Goal: Check status

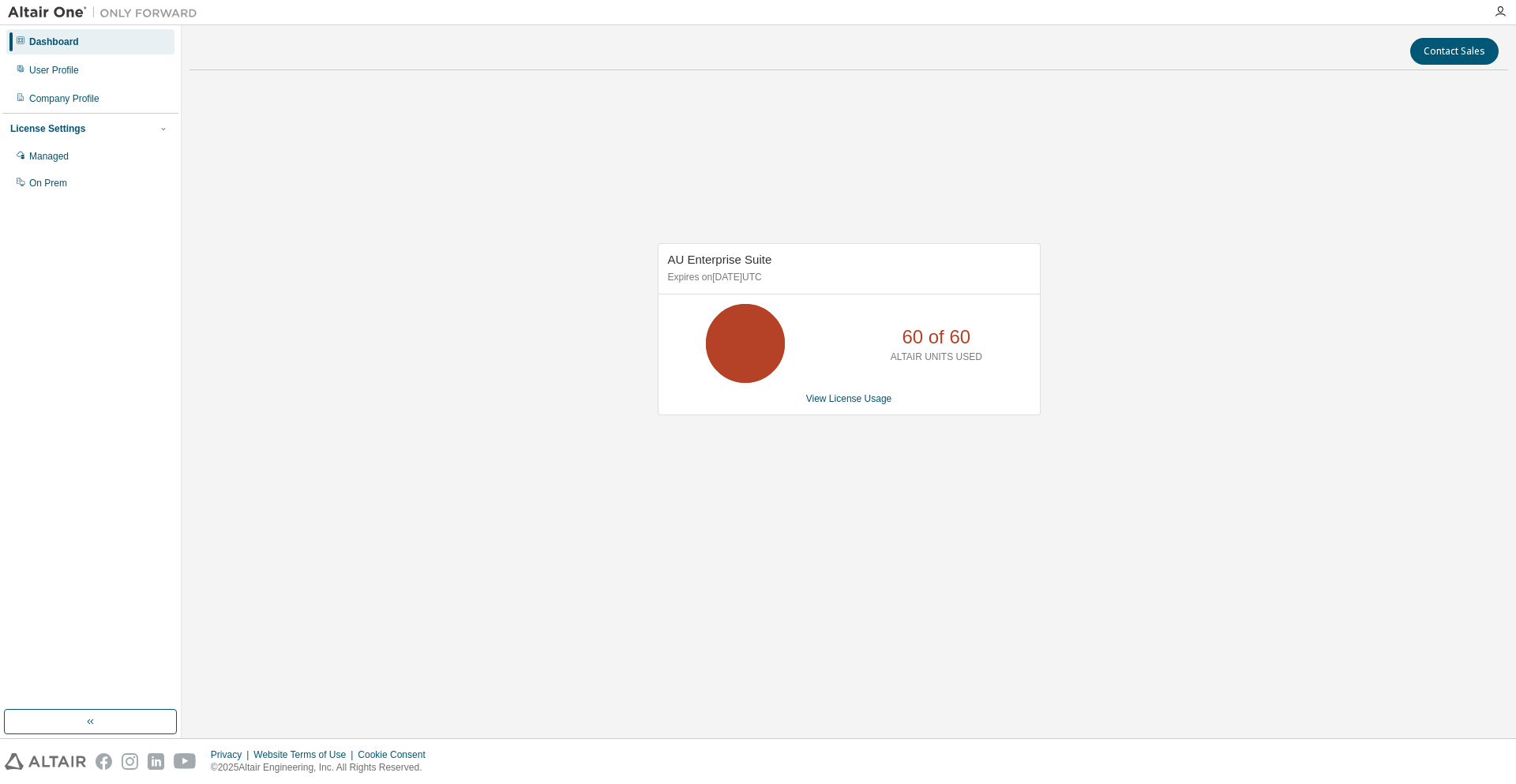
click at [433, 215] on div "AU Enterprise Suite Expires on [DATE] UTC 60 of 60 ALTAIR UNITS USED View Licen…" at bounding box center [849, 338] width 1319 height 509
click at [85, 44] on div "Dashboard" at bounding box center [91, 42] width 168 height 25
click at [824, 400] on link "View License Usage" at bounding box center [849, 399] width 86 height 11
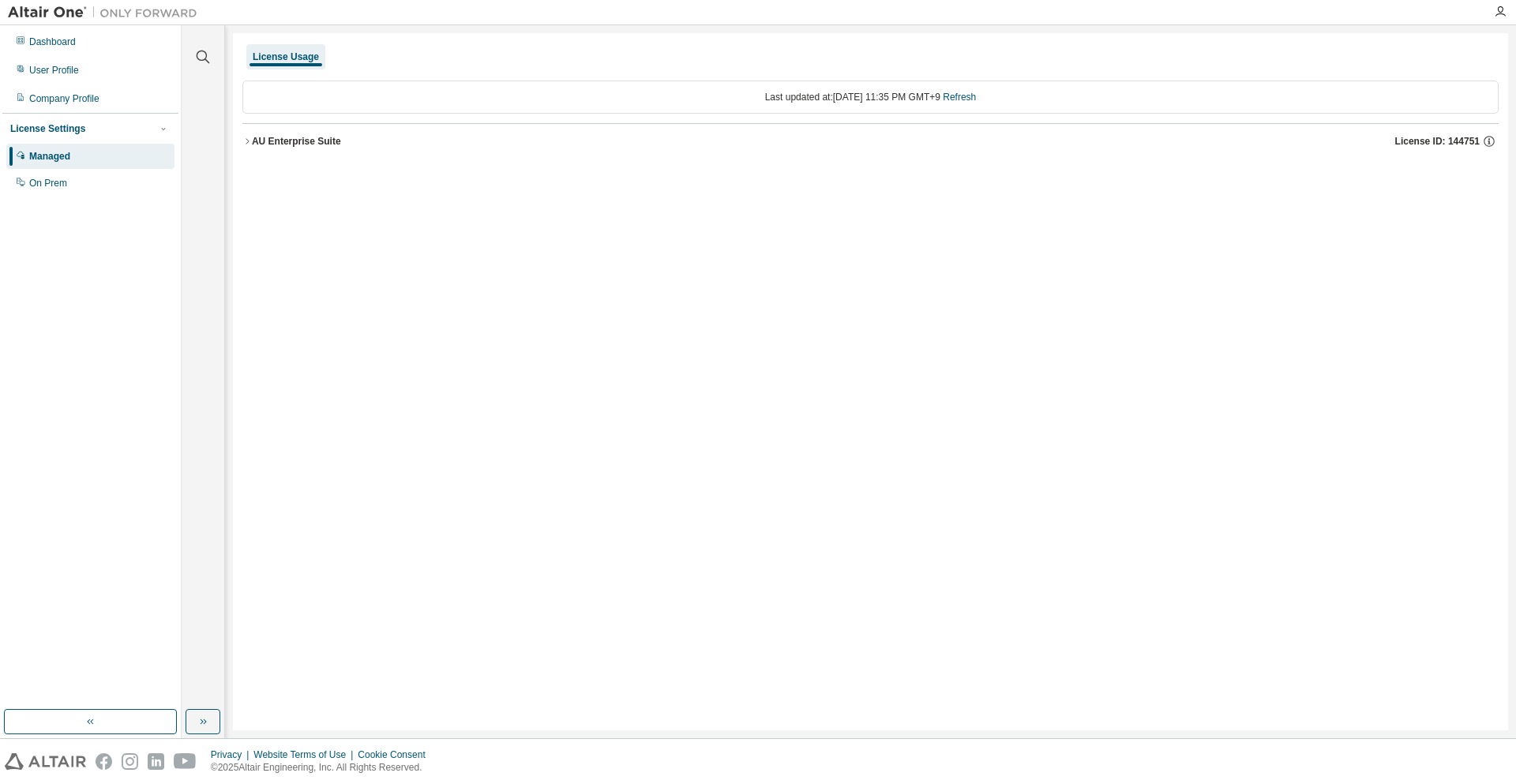
click at [292, 140] on div "AU Enterprise Suite" at bounding box center [297, 141] width 90 height 12
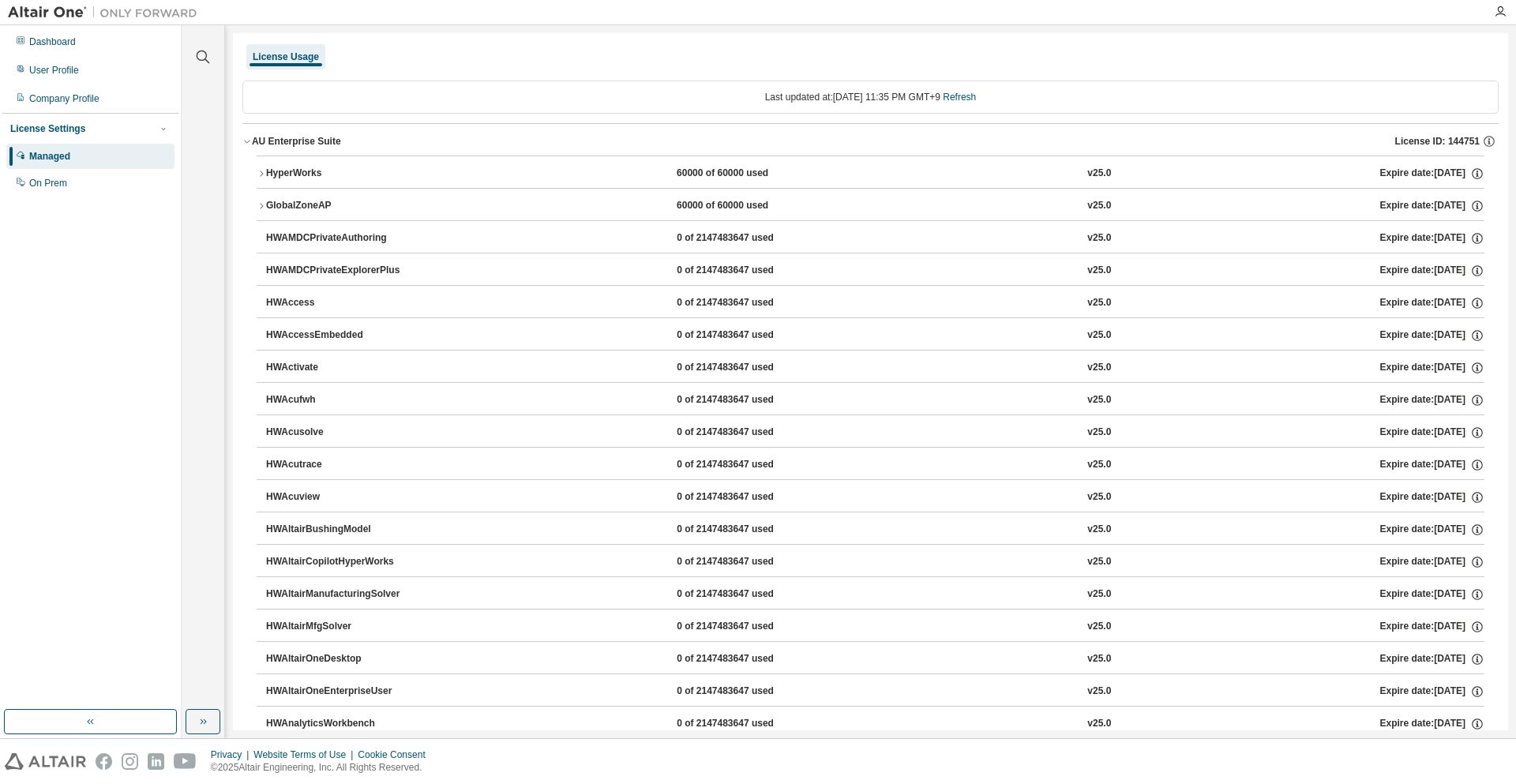
click at [319, 174] on div "HyperWorks" at bounding box center [337, 174] width 142 height 14
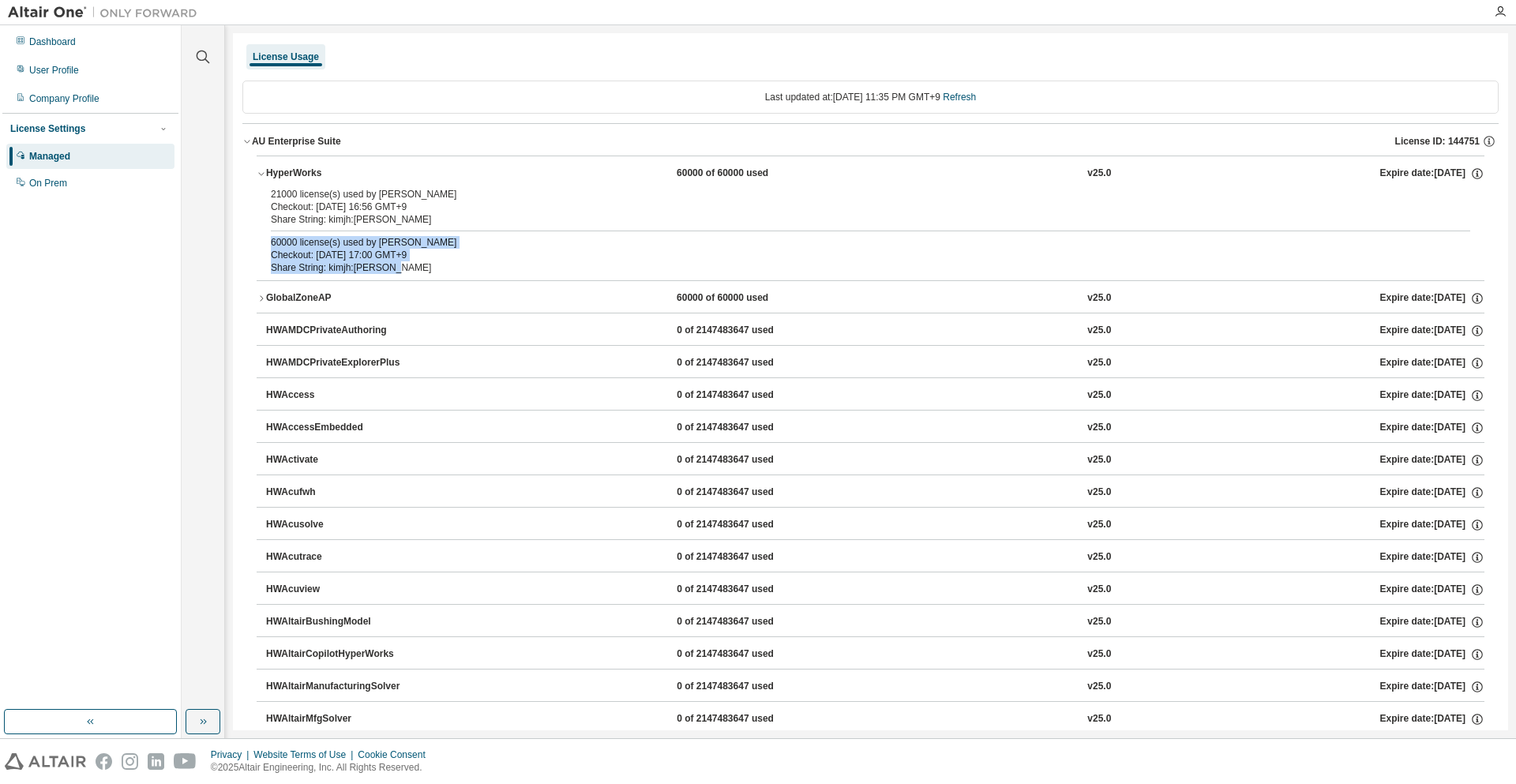
drag, startPoint x: 393, startPoint y: 271, endPoint x: 269, endPoint y: 241, distance: 127.6
click at [269, 241] on div "21000 license(s) used by [PERSON_NAME] Checkout: [DATE] 16:56 GMT+9 Share Strin…" at bounding box center [870, 234] width 1228 height 93
drag, startPoint x: 269, startPoint y: 241, endPoint x: 392, endPoint y: 277, distance: 128.2
click at [392, 277] on div "21000 license(s) used by [PERSON_NAME] Checkout: [DATE] 16:56 GMT+9 Share Strin…" at bounding box center [870, 234] width 1228 height 93
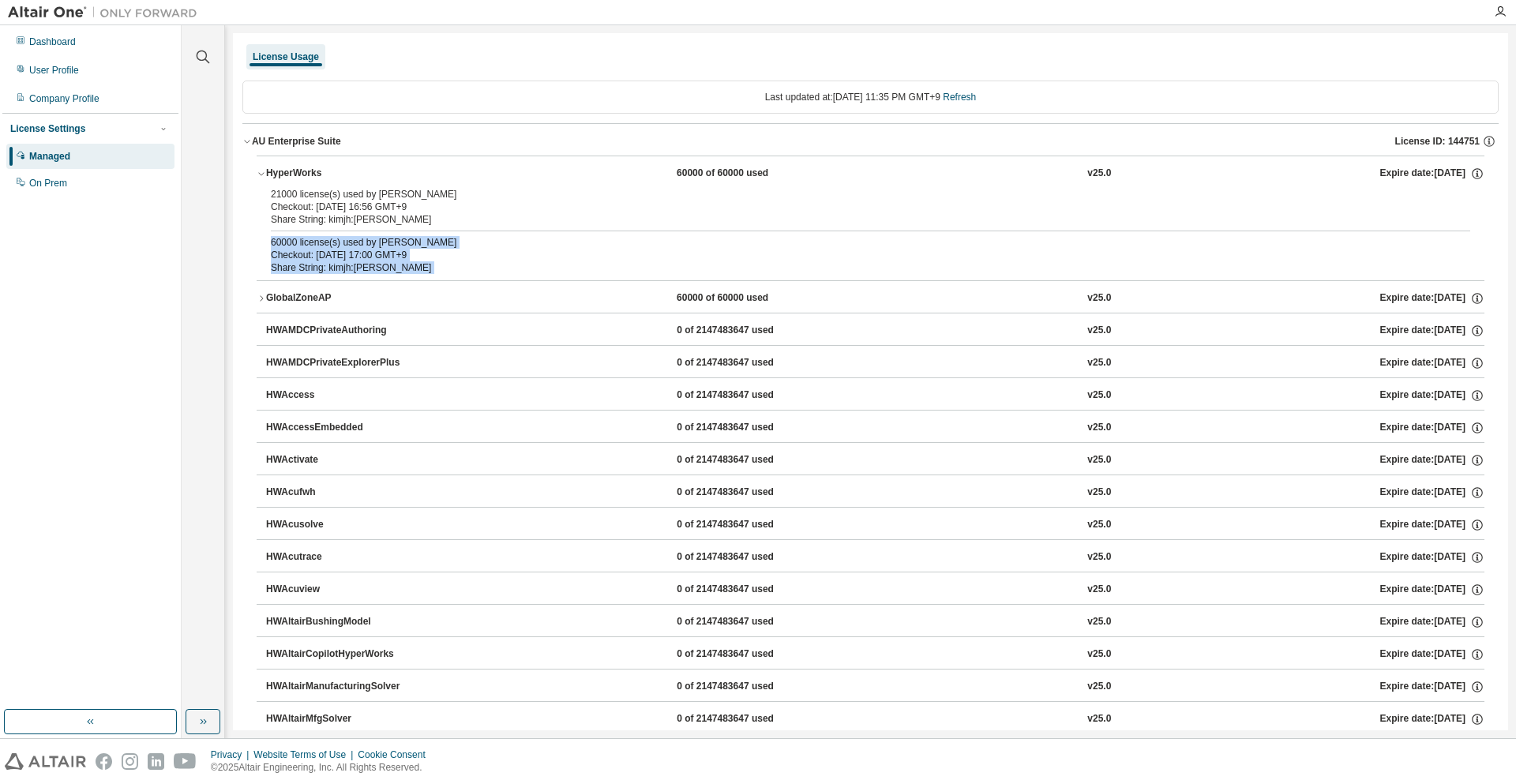
click at [392, 277] on div "21000 license(s) used by [PERSON_NAME] Checkout: [DATE] 16:56 GMT+9 Share Strin…" at bounding box center [870, 234] width 1228 height 93
click at [59, 49] on div "Dashboard" at bounding box center [91, 42] width 168 height 25
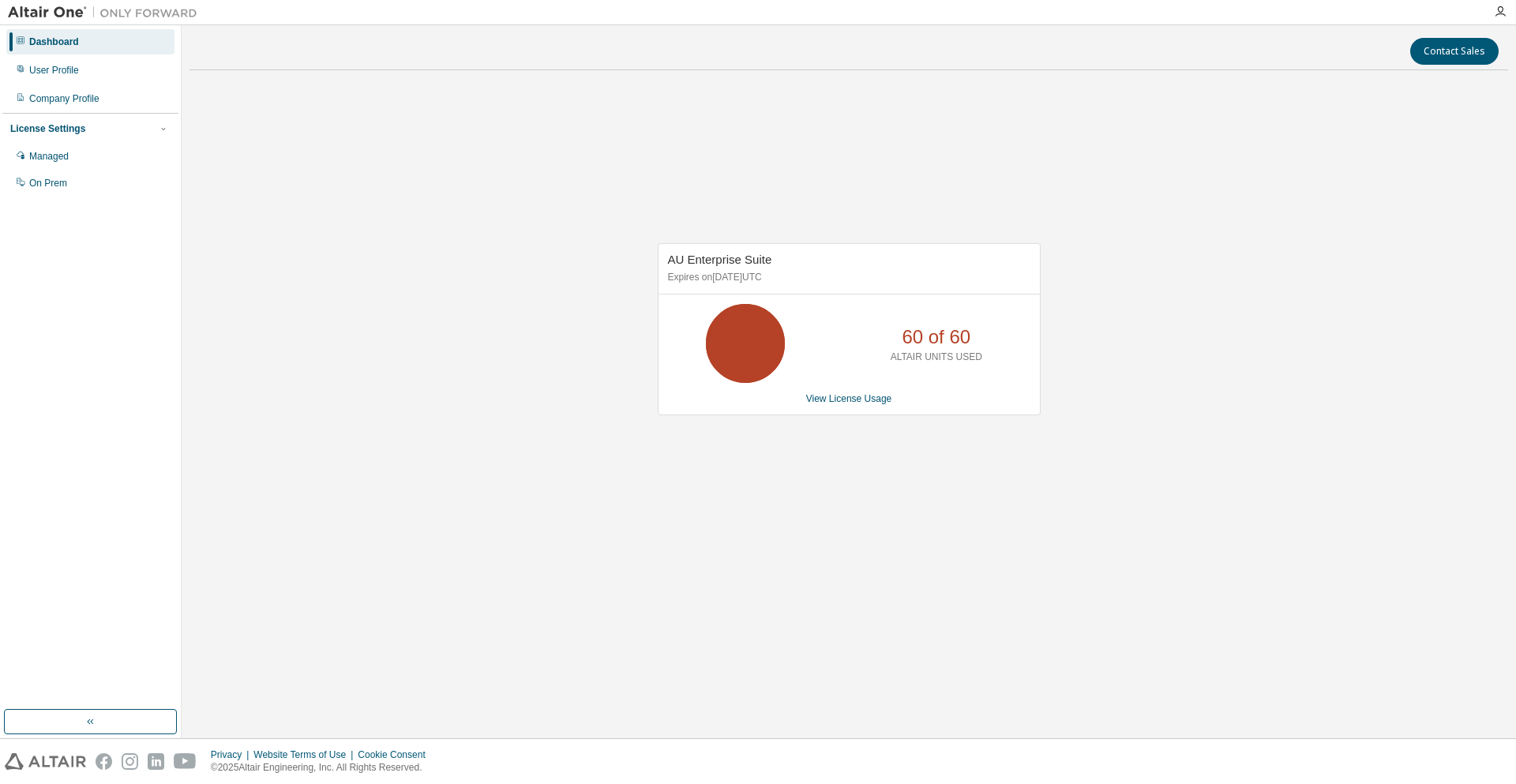
click at [923, 306] on div "60 of 60 ALTAIR UNITS USED" at bounding box center [937, 343] width 126 height 79
click at [861, 393] on link "View License Usage" at bounding box center [849, 399] width 86 height 11
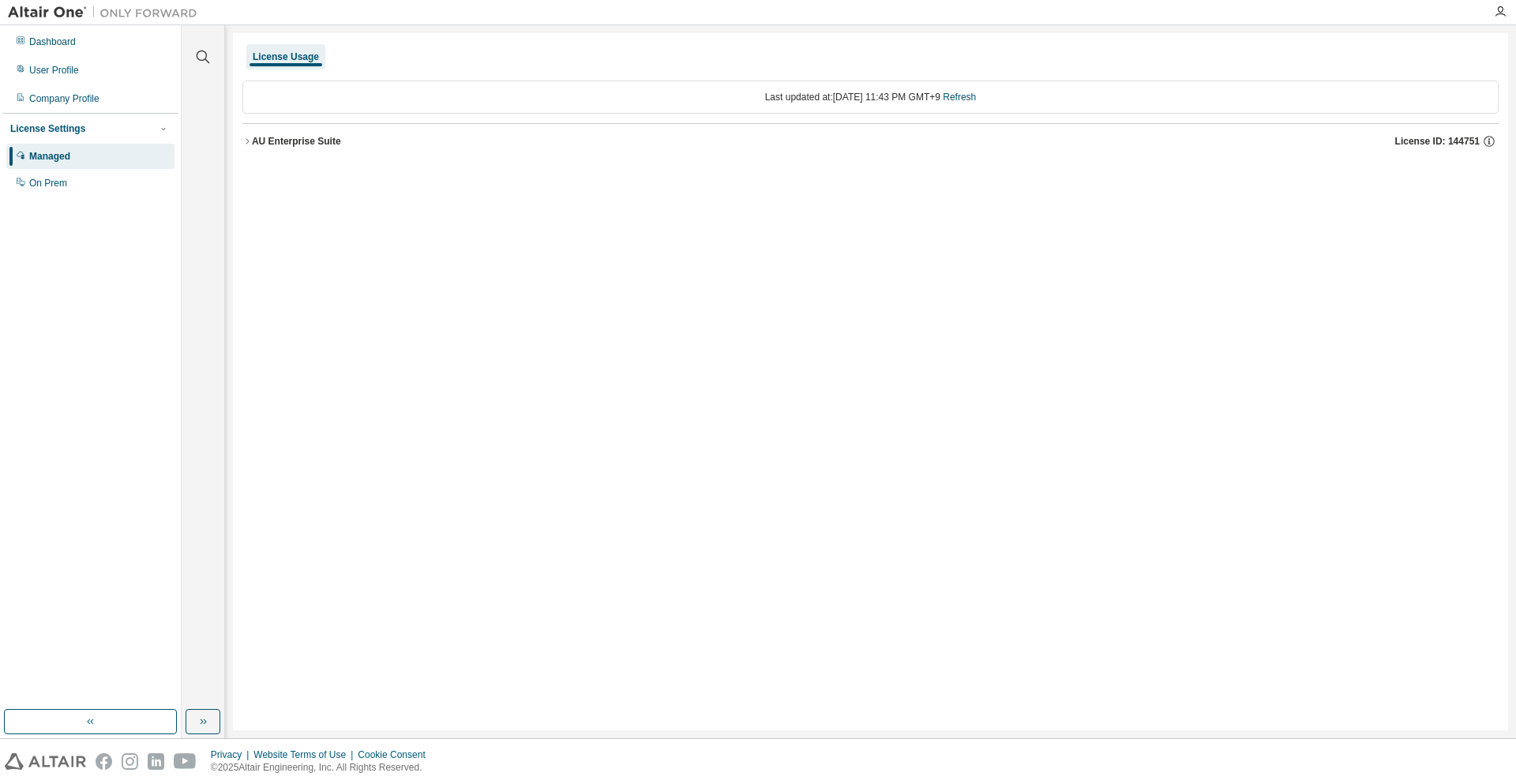
click at [293, 143] on div "AU Enterprise Suite" at bounding box center [297, 141] width 90 height 12
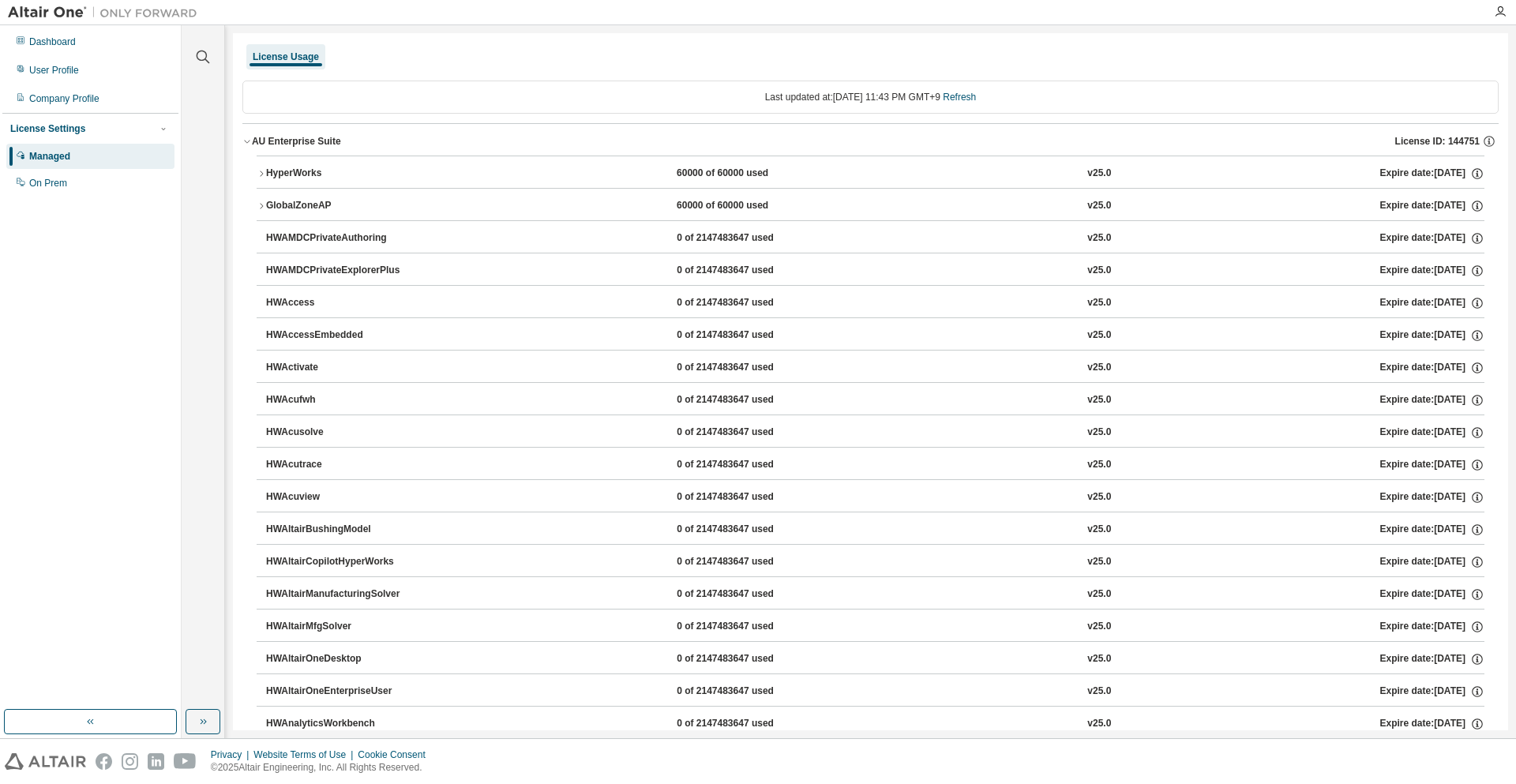
click at [383, 179] on div "HyperWorks" at bounding box center [337, 174] width 142 height 14
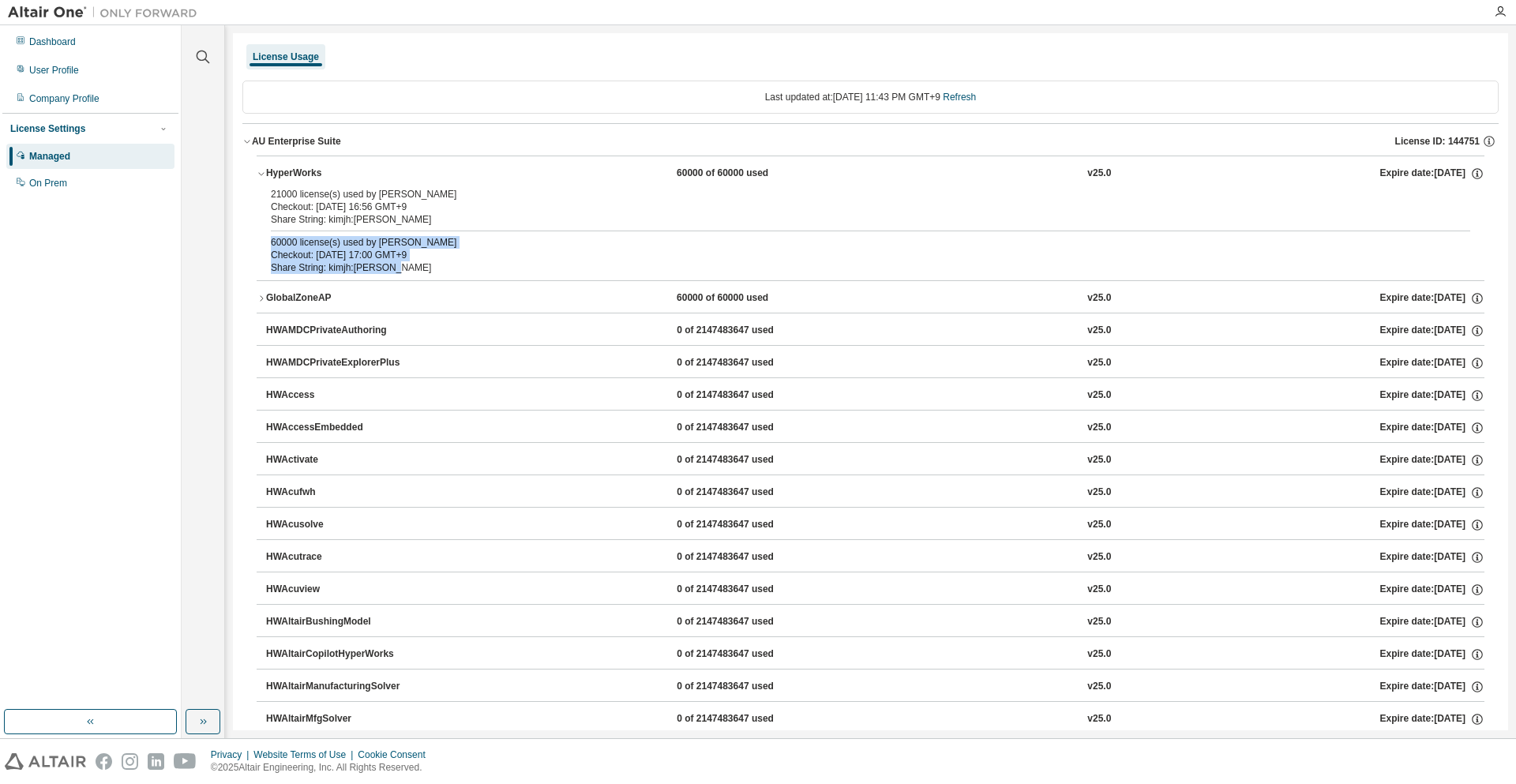
drag, startPoint x: 401, startPoint y: 266, endPoint x: 262, endPoint y: 237, distance: 142.0
click at [262, 237] on div "21000 license(s) used by [PERSON_NAME] Checkout: [DATE] 16:56 GMT+9 Share Strin…" at bounding box center [870, 234] width 1228 height 93
click at [71, 52] on div "Dashboard" at bounding box center [91, 42] width 168 height 25
